Goal: Task Accomplishment & Management: Use online tool/utility

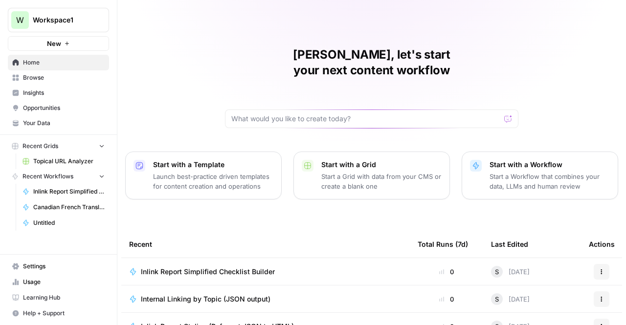
scroll to position [82, 0]
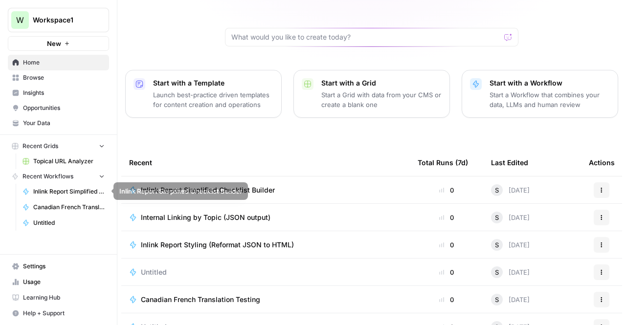
click at [223, 185] on span "Inlink Report Simplified Checklist Builder" at bounding box center [208, 190] width 134 height 10
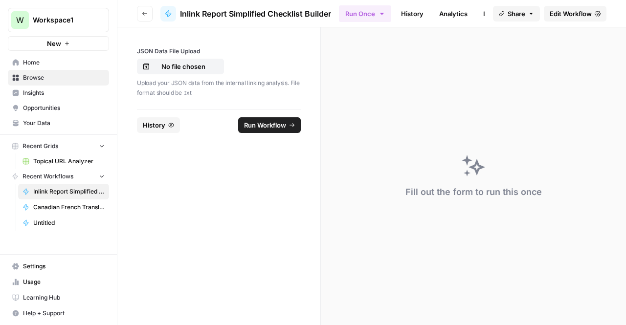
click at [568, 16] on span "Edit Workflow" at bounding box center [570, 14] width 42 height 10
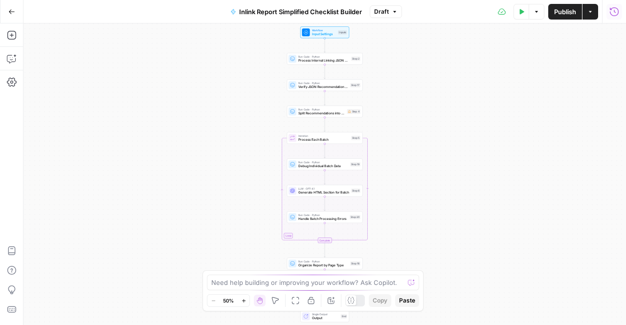
click at [616, 14] on icon "button" at bounding box center [614, 12] width 10 height 10
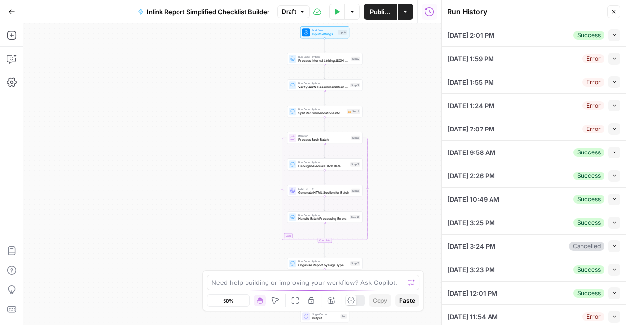
drag, startPoint x: 610, startPoint y: 29, endPoint x: 609, endPoint y: 21, distance: 8.0
click at [609, 21] on header "Run History Close" at bounding box center [533, 11] width 184 height 23
click at [608, 29] on button "Collapse" at bounding box center [614, 35] width 12 height 12
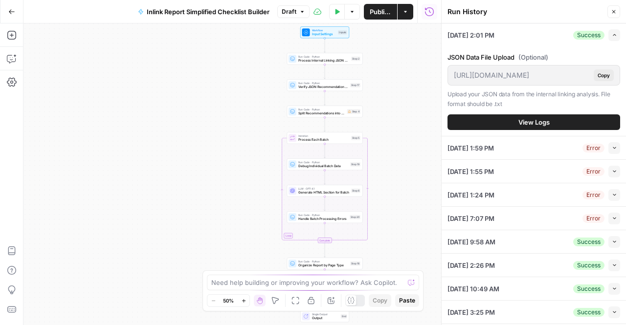
click at [522, 131] on div "JSON Data File Upload (Optional) [URL][DOMAIN_NAME] Copy Upload your JSON data …" at bounding box center [533, 90] width 173 height 89
click at [522, 127] on span "View Logs" at bounding box center [533, 122] width 31 height 10
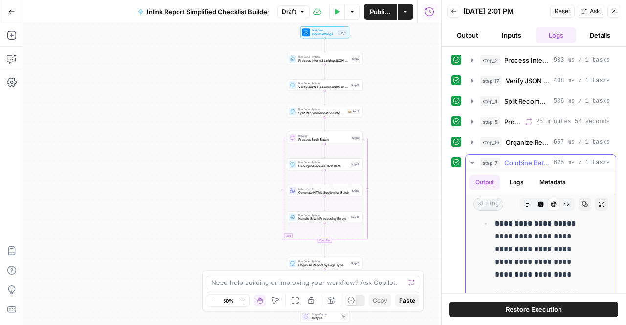
scroll to position [687, 0]
drag, startPoint x: 568, startPoint y: 199, endPoint x: 573, endPoint y: 202, distance: 5.3
click at [578, 202] on button "Copy" at bounding box center [584, 204] width 13 height 13
click at [610, 11] on button "Close" at bounding box center [613, 11] width 13 height 13
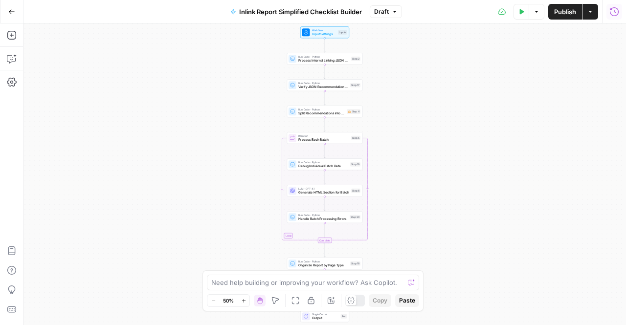
click at [7, 15] on button "Go Back" at bounding box center [12, 12] width 18 height 18
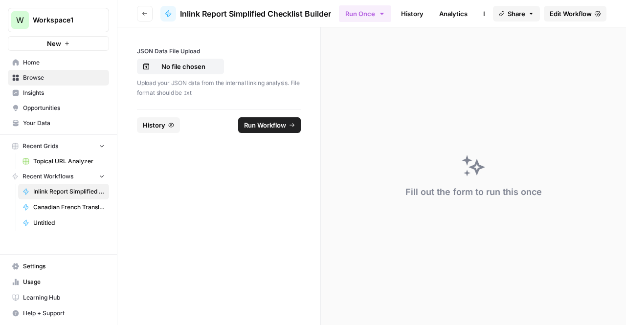
click at [46, 66] on span "Home" at bounding box center [64, 62] width 82 height 9
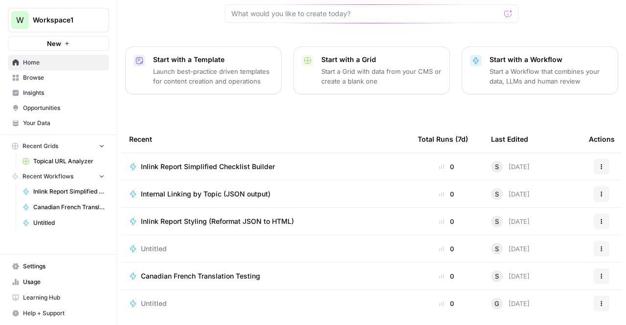
scroll to position [106, 0]
drag, startPoint x: 212, startPoint y: 177, endPoint x: 195, endPoint y: 173, distance: 18.1
click at [195, 189] on span "Internal Linking by Topic (JSON output)" at bounding box center [206, 194] width 130 height 10
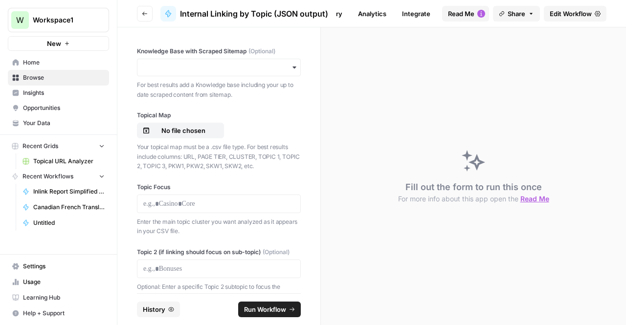
scroll to position [0, 88]
drag, startPoint x: 388, startPoint y: 20, endPoint x: 330, endPoint y: 18, distance: 57.7
click at [330, 18] on header "Go back Internal Linking by Topic (JSON output) Run Once History Analytics Inte…" at bounding box center [371, 13] width 508 height 27
drag, startPoint x: 330, startPoint y: 18, endPoint x: 343, endPoint y: 20, distance: 13.3
click at [343, 20] on header "Go back Internal Linking by Topic (JSON output) Run Once History Analytics Inte…" at bounding box center [371, 13] width 508 height 27
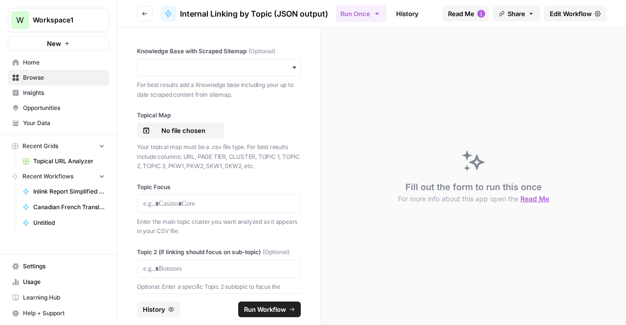
scroll to position [0, 0]
click at [412, 6] on link "History" at bounding box center [409, 14] width 34 height 16
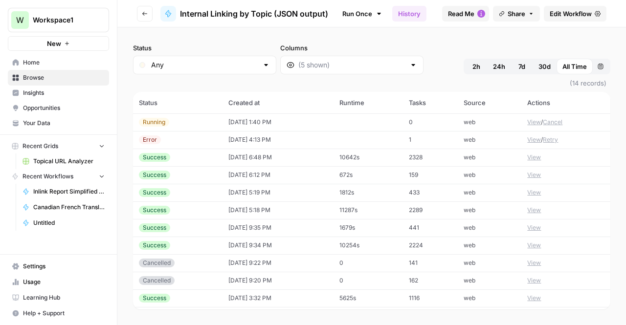
click at [222, 171] on td "[DATE] 6:12 PM" at bounding box center [277, 175] width 111 height 18
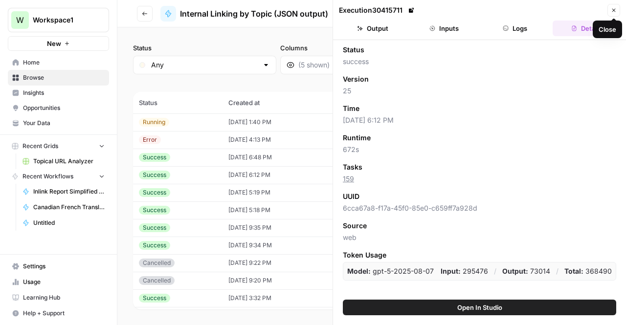
click at [615, 14] on button "Close" at bounding box center [613, 10] width 13 height 13
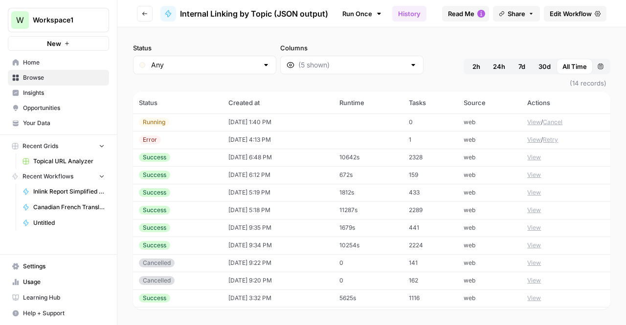
click at [579, 15] on span "Edit Workflow" at bounding box center [570, 14] width 42 height 10
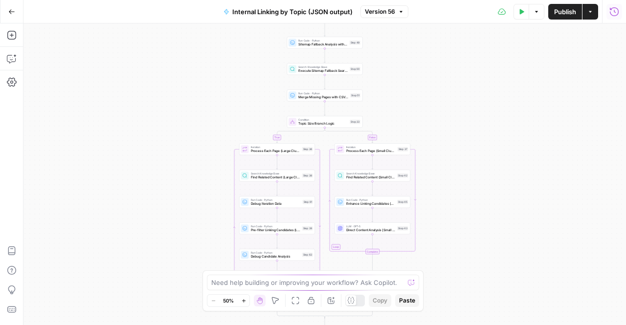
click at [614, 4] on button "Run History" at bounding box center [614, 12] width 16 height 16
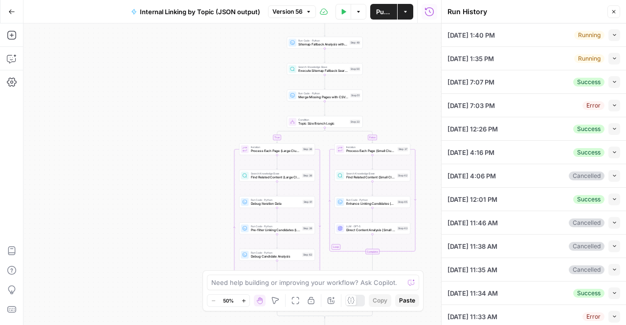
click at [611, 11] on icon "button" at bounding box center [614, 12] width 6 height 6
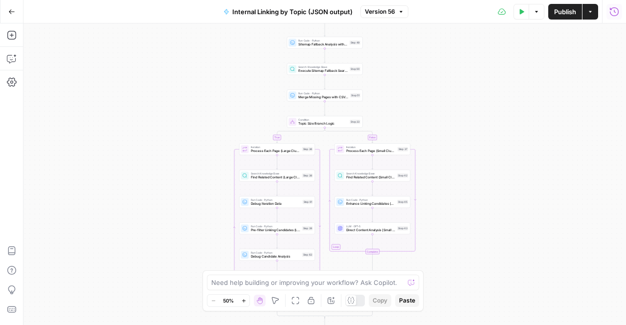
click at [614, 12] on icon "button" at bounding box center [614, 12] width 10 height 10
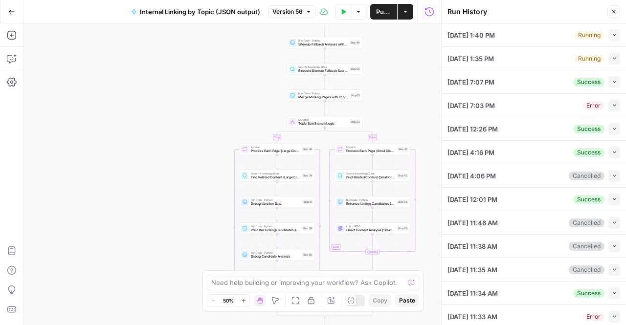
click at [610, 57] on button "Collapse" at bounding box center [614, 59] width 12 height 12
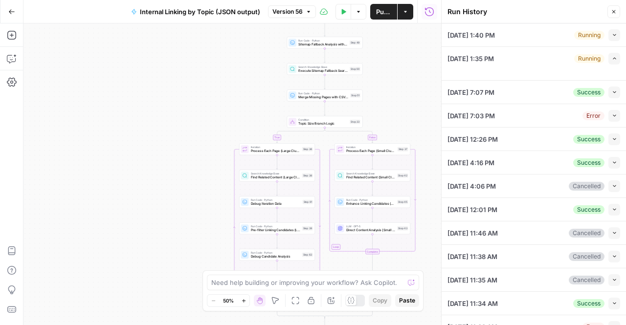
type input "TSG Scraped Site Map Only"
type input "Football"
type textarea "[URL][DOMAIN_NAME] [URL][DOMAIN_NAME]"
type textarea "{ "unified_linking_rules": { "description": "Comprehensive internal linking sys…"
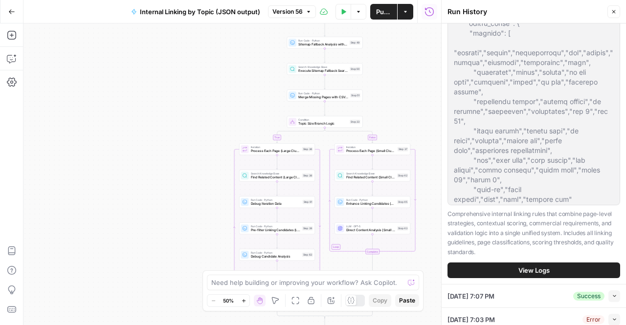
scroll to position [328, 0]
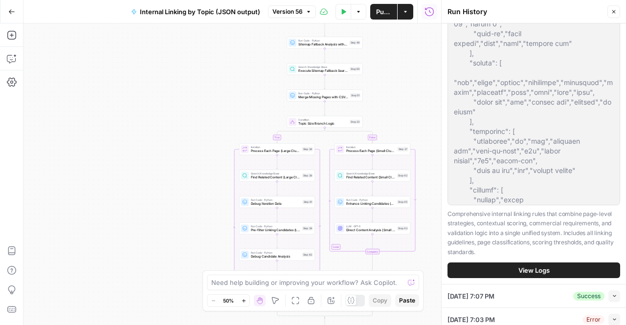
click at [522, 278] on button "View Logs" at bounding box center [533, 270] width 173 height 16
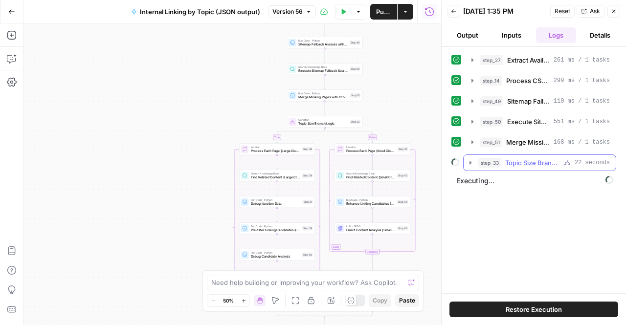
click at [469, 159] on icon "button" at bounding box center [470, 163] width 8 height 8
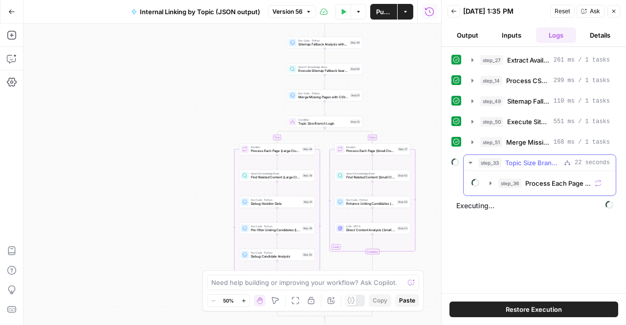
click at [464, 162] on button "step_33 Topic Size Branch Logic 22 seconds" at bounding box center [539, 163] width 152 height 16
